Goal: Information Seeking & Learning: Stay updated

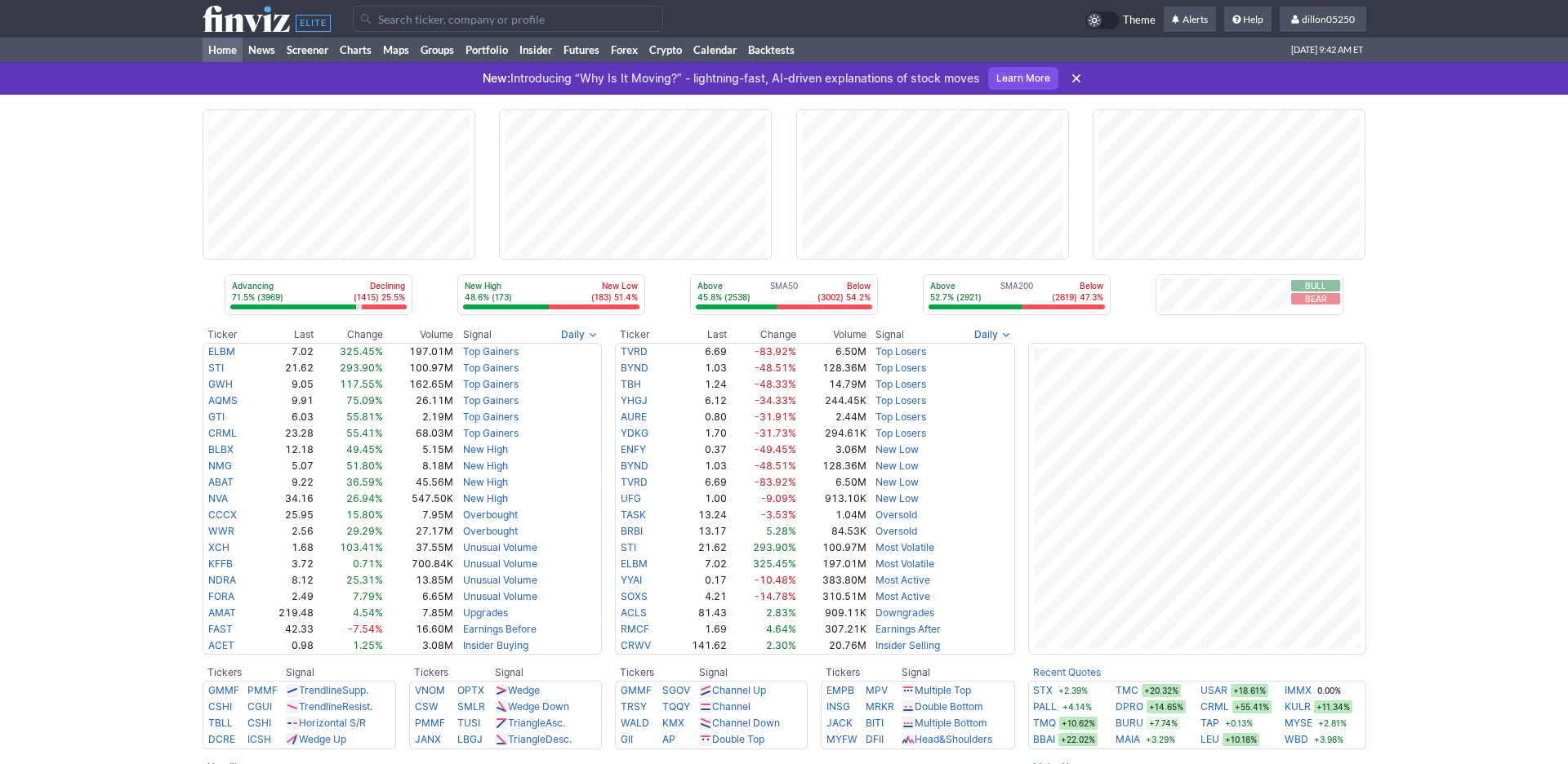
scroll to position [257, 0]
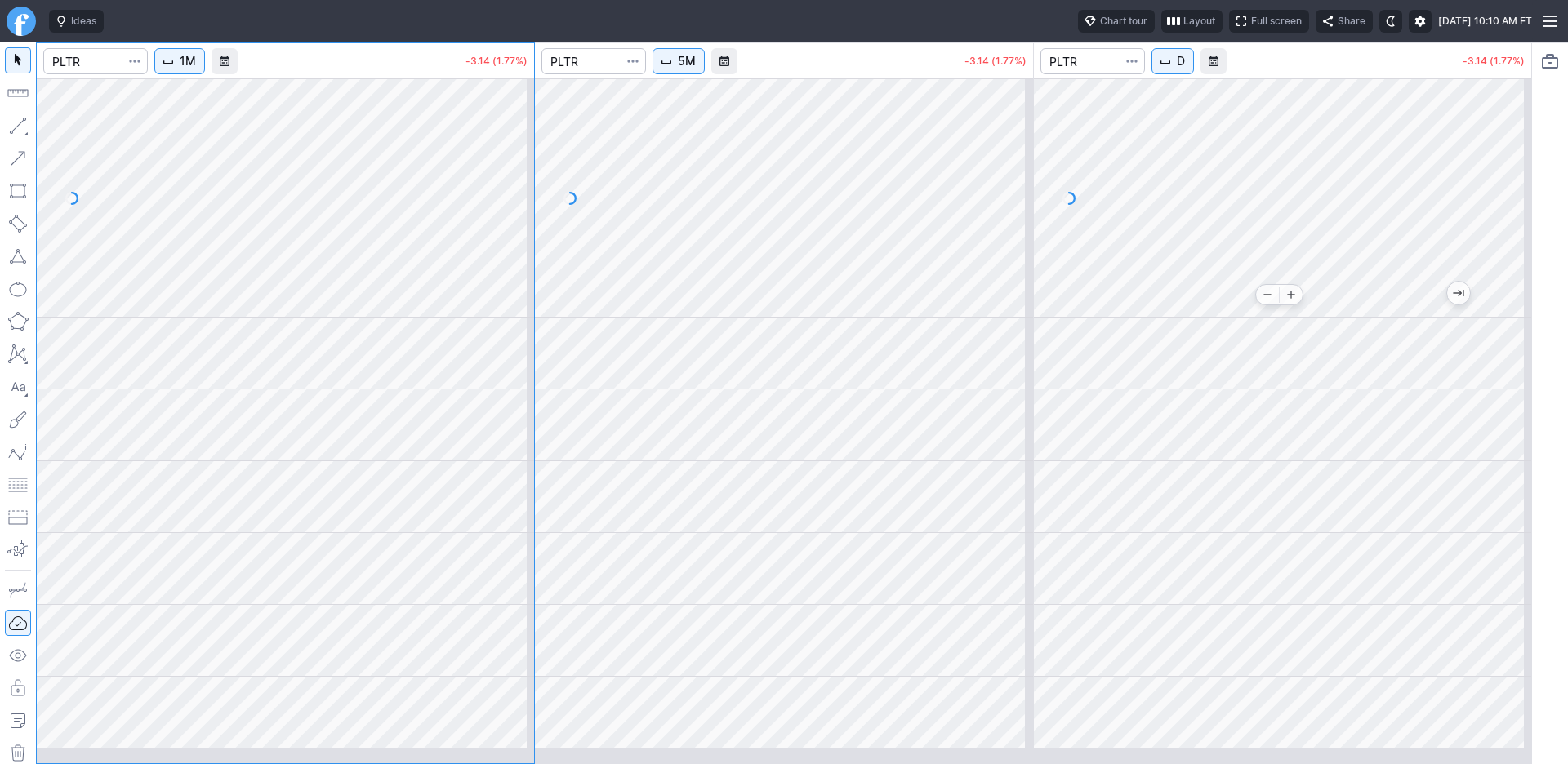
click at [1290, 308] on div at bounding box center [1283, 198] width 498 height 239
drag, startPoint x: 892, startPoint y: 344, endPoint x: 712, endPoint y: 338, distance: 180.1
click at [712, 320] on div at bounding box center [784, 319] width 498 height 3
